Goal: Check status

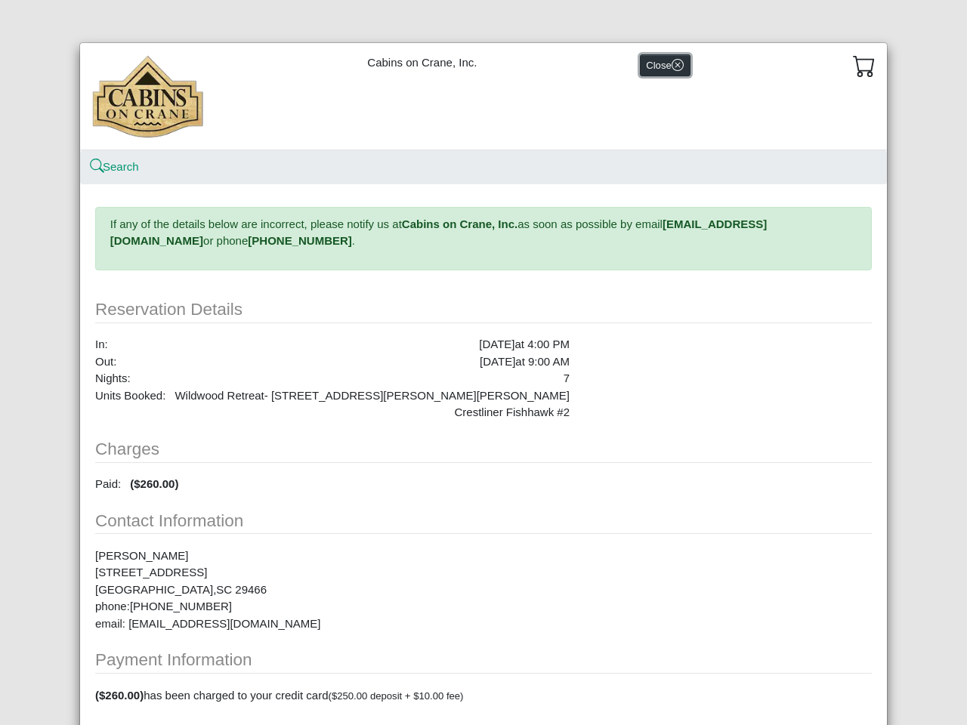
click at [657, 65] on button "Close" at bounding box center [665, 65] width 51 height 22
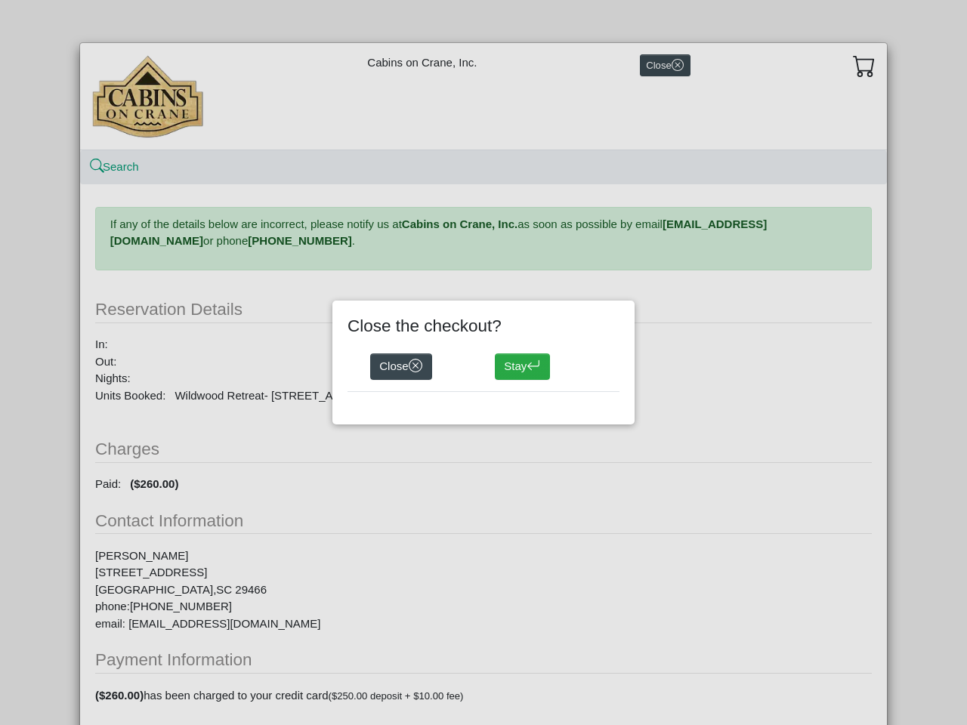
click at [858, 66] on div "Close the checkout? Close Stay" at bounding box center [483, 362] width 967 height 725
click at [109, 167] on div "Close the checkout? Close Stay" at bounding box center [483, 362] width 967 height 725
